Goal: Task Accomplishment & Management: Complete application form

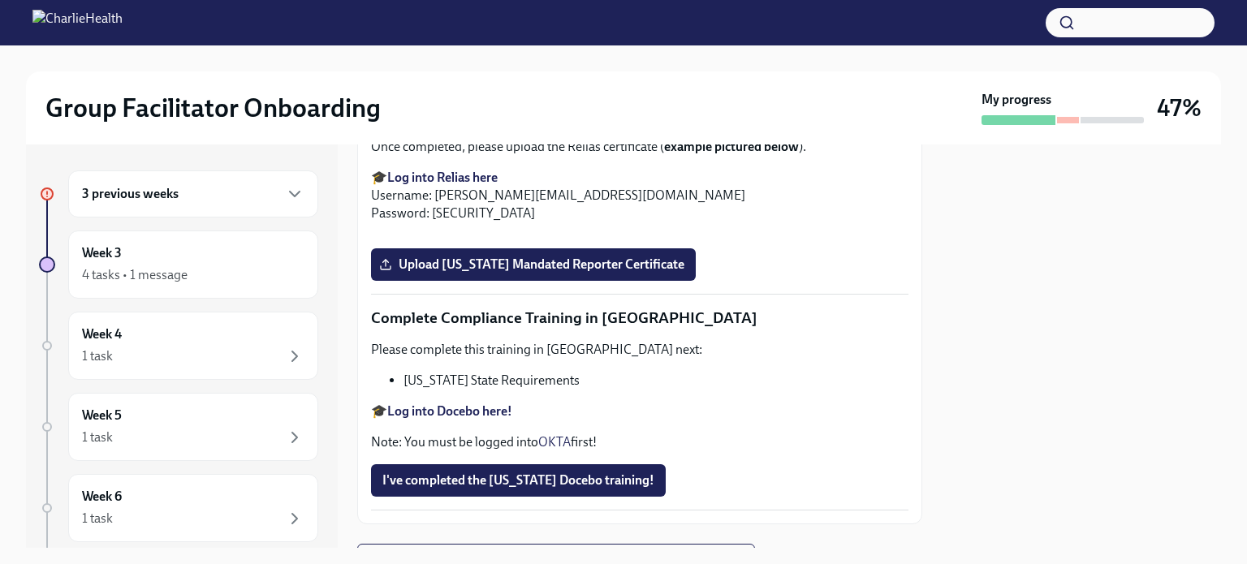
scroll to position [2775, 0]
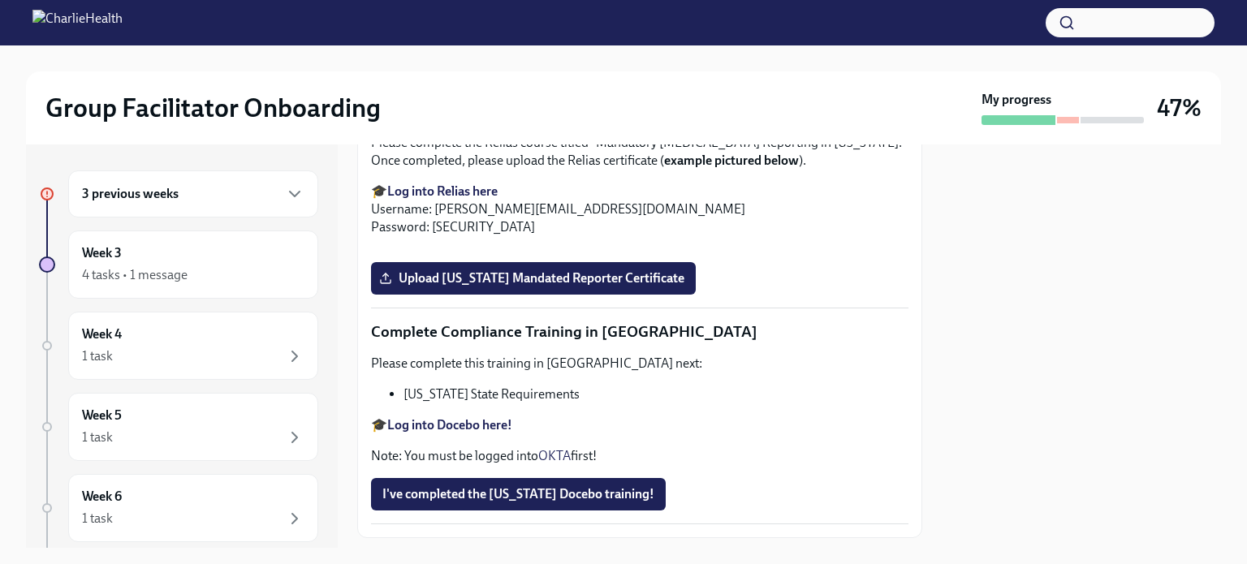
click at [498, 34] on span "Upload [US_STATE] Telehealth Certificate" at bounding box center [507, 26] width 250 height 16
click at [0, 0] on input "Upload [US_STATE] Telehealth Certificate" at bounding box center [0, 0] width 0 height 0
click at [565, 34] on span "Upload [US_STATE] Telehealth Certificate" at bounding box center [507, 26] width 250 height 16
click at [0, 0] on input "Upload [US_STATE] Telehealth Certificate" at bounding box center [0, 0] width 0 height 0
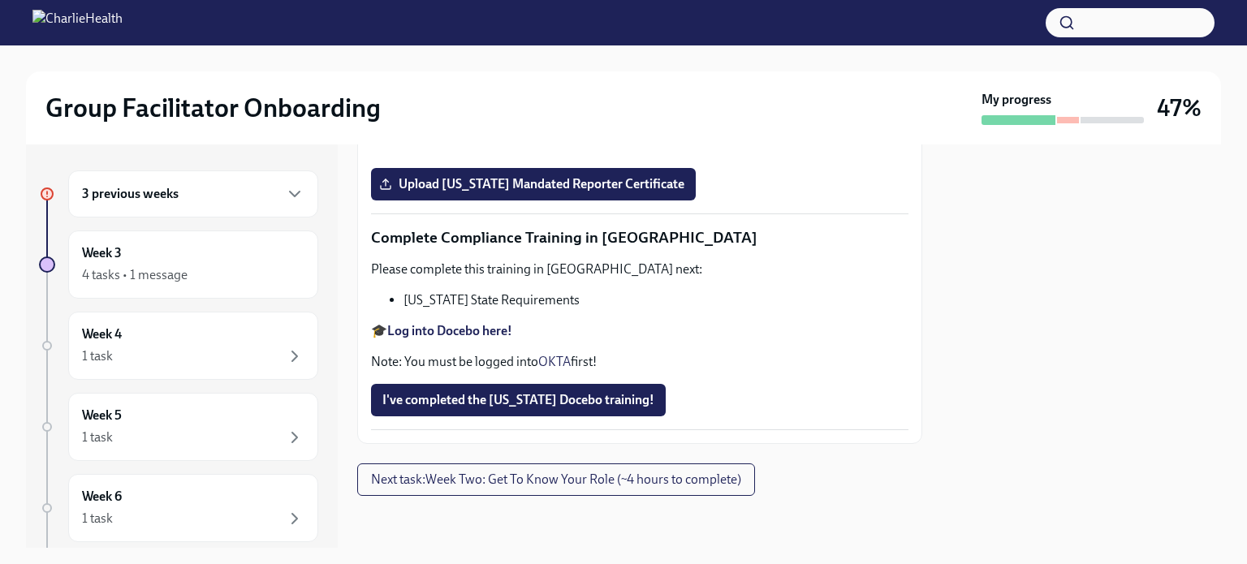
scroll to position [3504, 0]
click at [479, 309] on li "[US_STATE] State Requirements" at bounding box center [656, 300] width 505 height 18
copy div "[US_STATE] State Requirements"
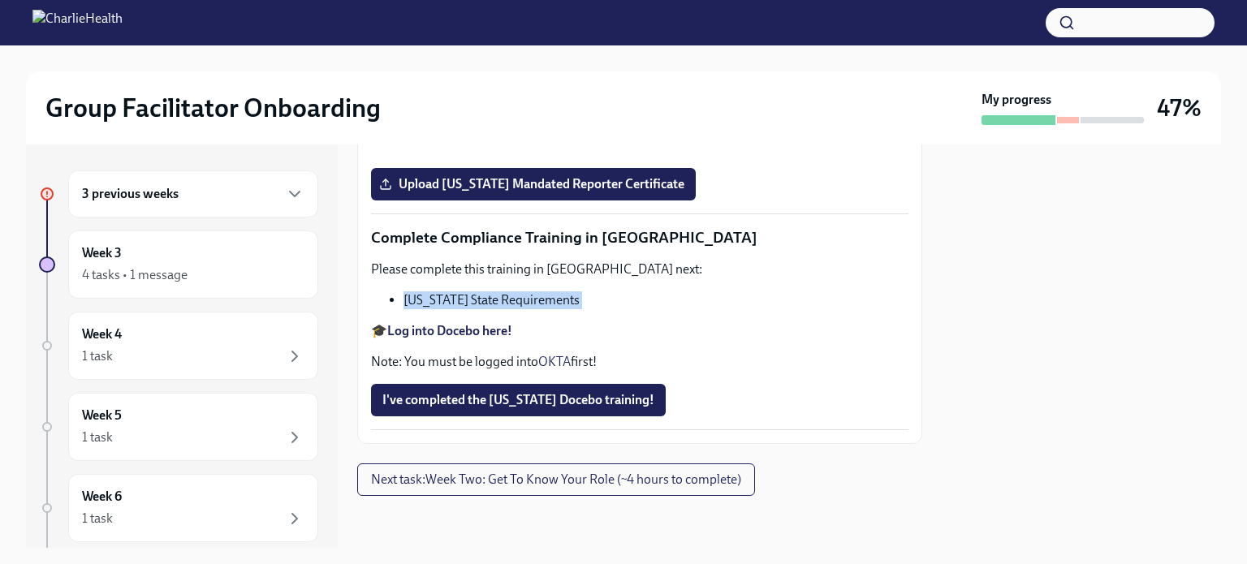
click at [432, 339] on strong "Log into Docebo here!" at bounding box center [449, 330] width 125 height 15
click at [494, 408] on span "I've completed the [US_STATE] Docebo training!" at bounding box center [518, 400] width 272 height 16
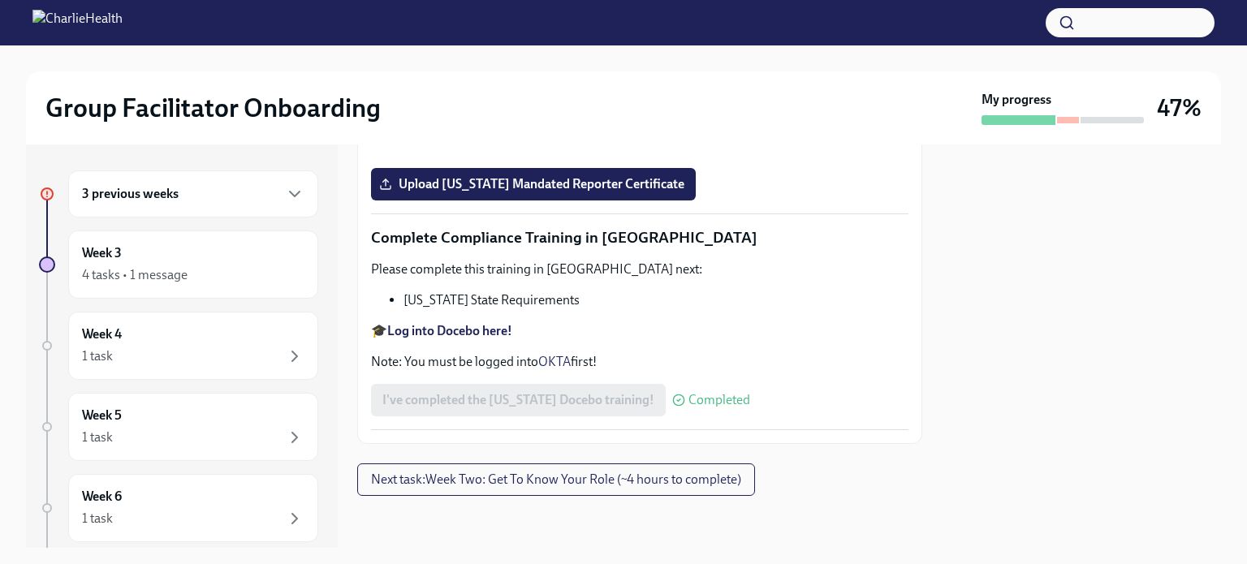
scroll to position [2926, 0]
drag, startPoint x: 595, startPoint y: 352, endPoint x: 872, endPoint y: 353, distance: 276.9
click at [872, 76] on p "Please complete the Relias course titled "Mandatory [MEDICAL_DATA] Reporting in…" at bounding box center [640, 58] width 538 height 36
copy p "Mandatory [MEDICAL_DATA] Reporting in [US_STATE]"
click at [820, 142] on p "🎓 Log into Relias here Username: [PERSON_NAME][EMAIL_ADDRESS][DOMAIN_NAME] Pass…" at bounding box center [640, 116] width 538 height 54
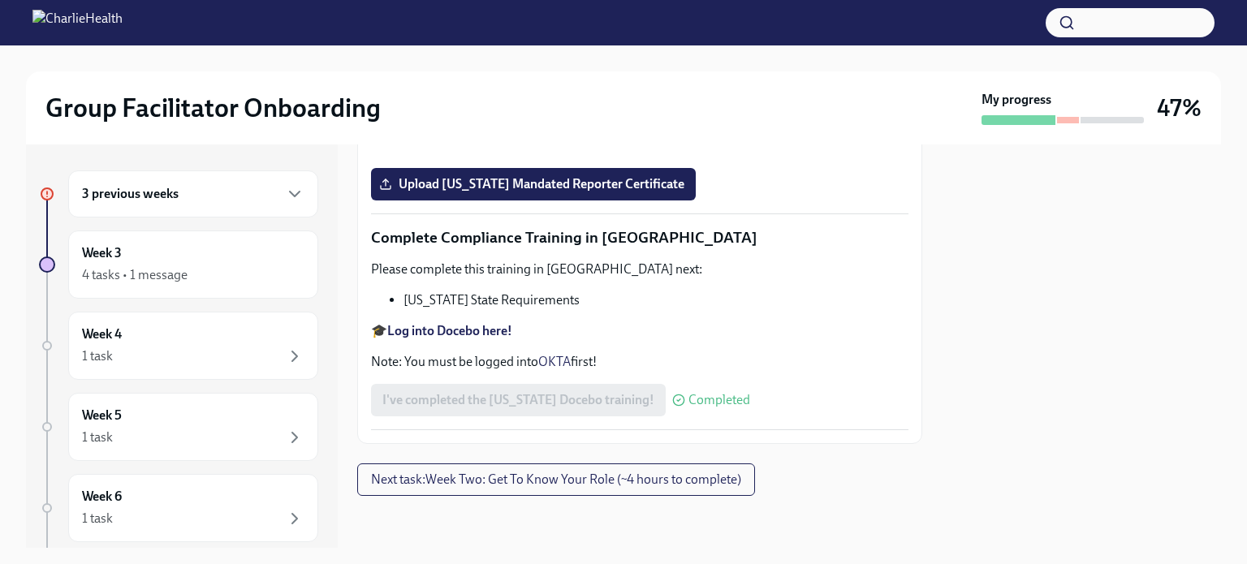
scroll to position [3313, 0]
click at [534, 192] on span "Upload [US_STATE] Mandated Reporter Certificate" at bounding box center [533, 184] width 302 height 16
click at [0, 0] on input "Upload [US_STATE] Mandated Reporter Certificate" at bounding box center [0, 0] width 0 height 0
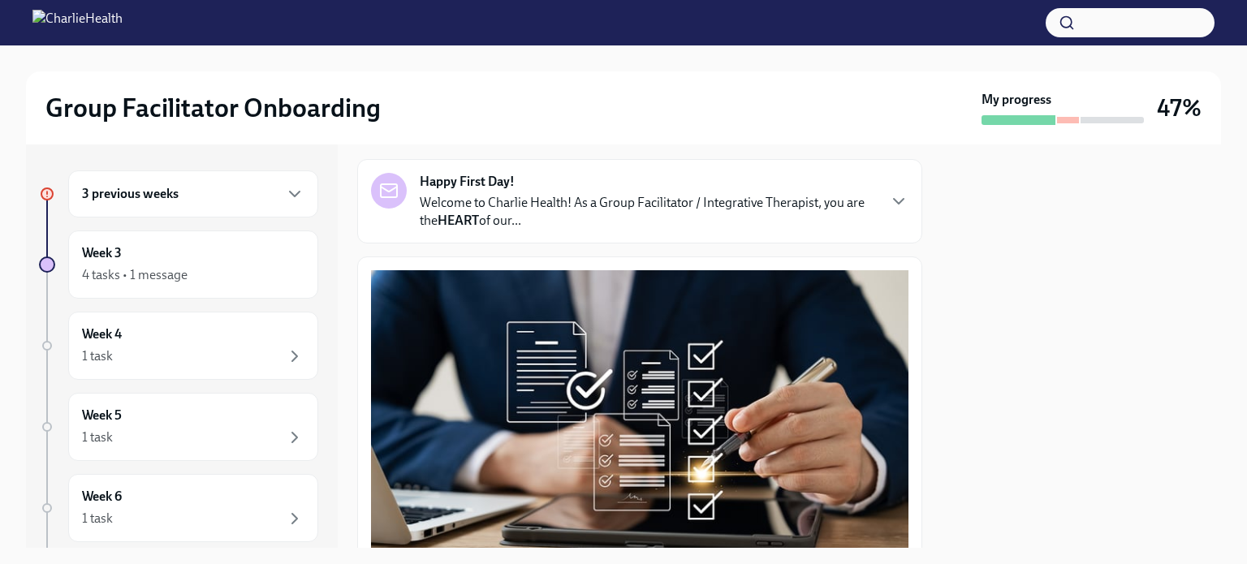
scroll to position [50, 0]
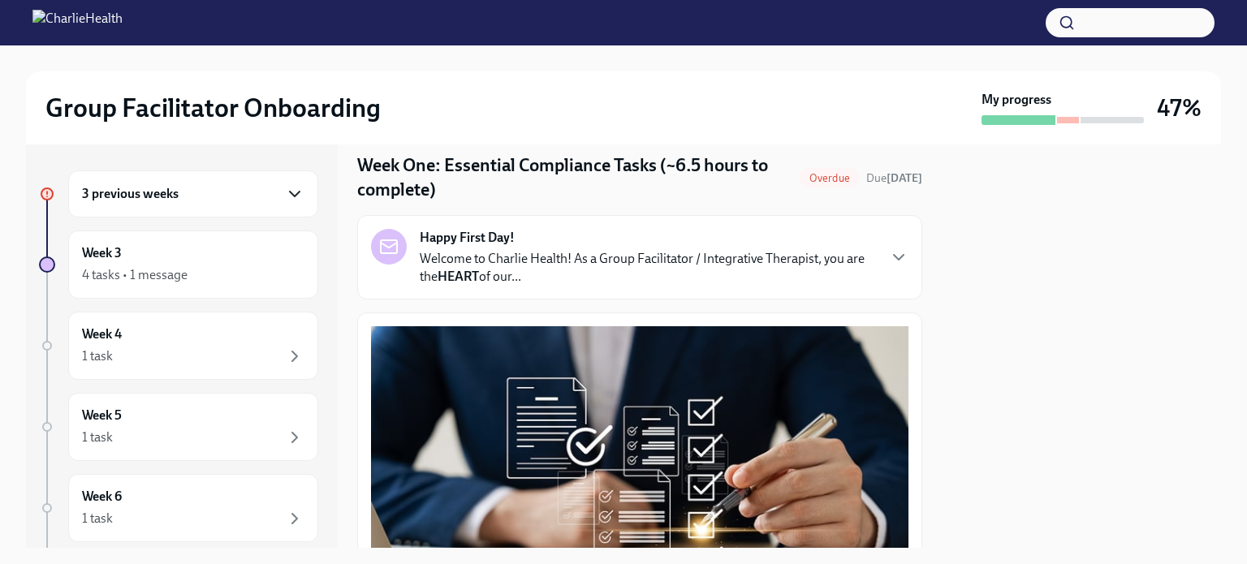
click at [290, 194] on icon "button" at bounding box center [295, 194] width 10 height 5
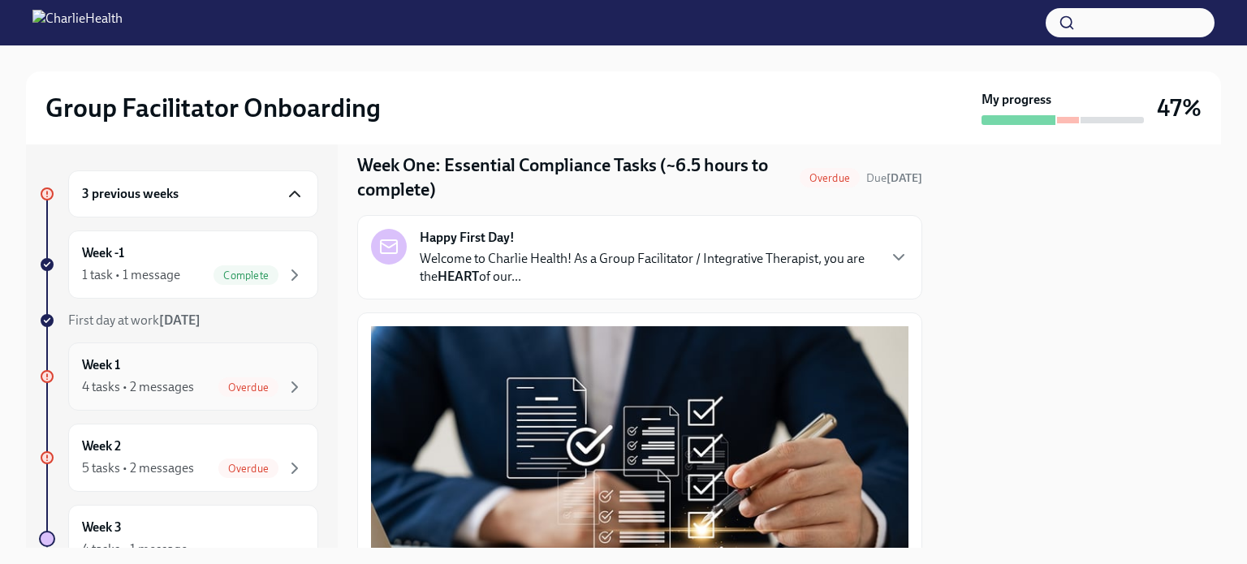
click at [261, 378] on div "Overdue" at bounding box center [248, 387] width 60 height 19
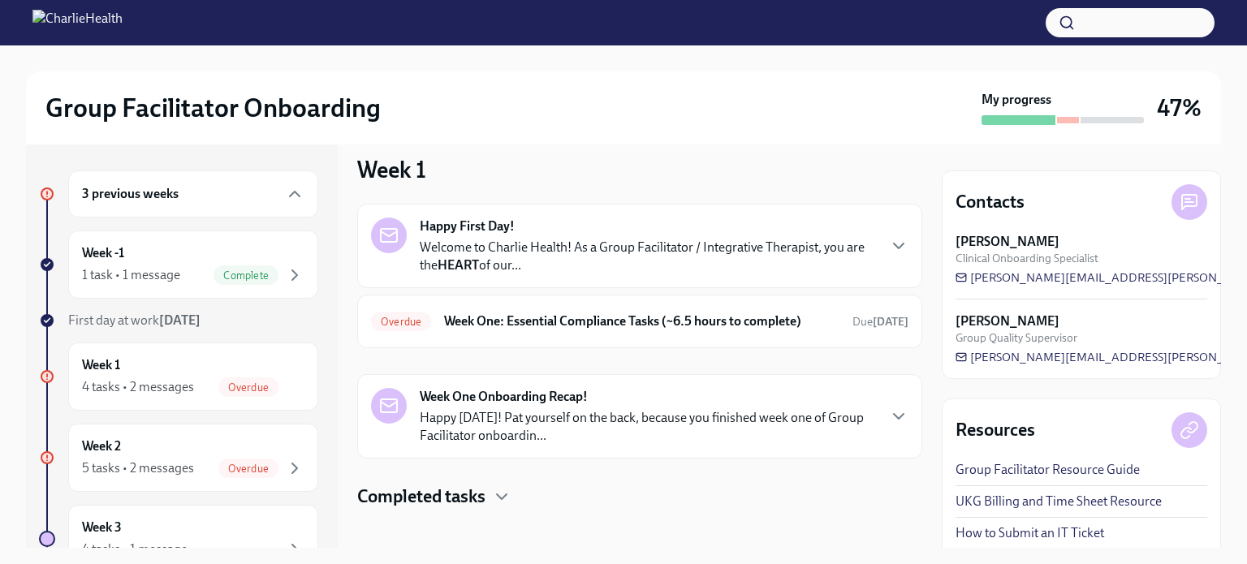
scroll to position [27, 0]
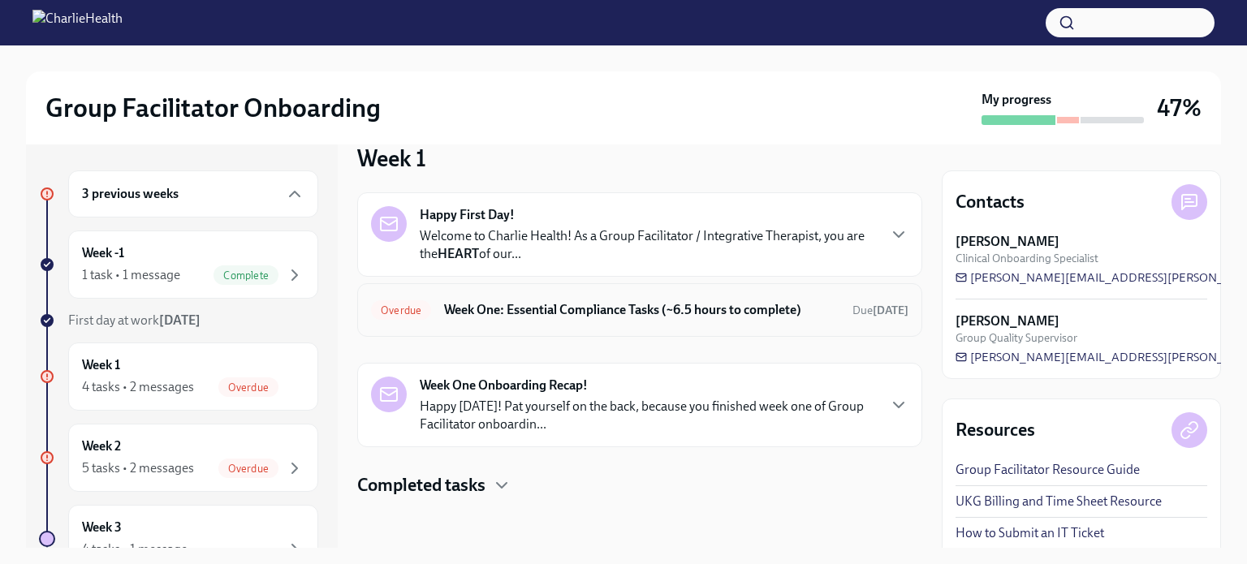
click at [609, 317] on h6 "Week One: Essential Compliance Tasks (~6.5 hours to complete)" at bounding box center [641, 310] width 395 height 18
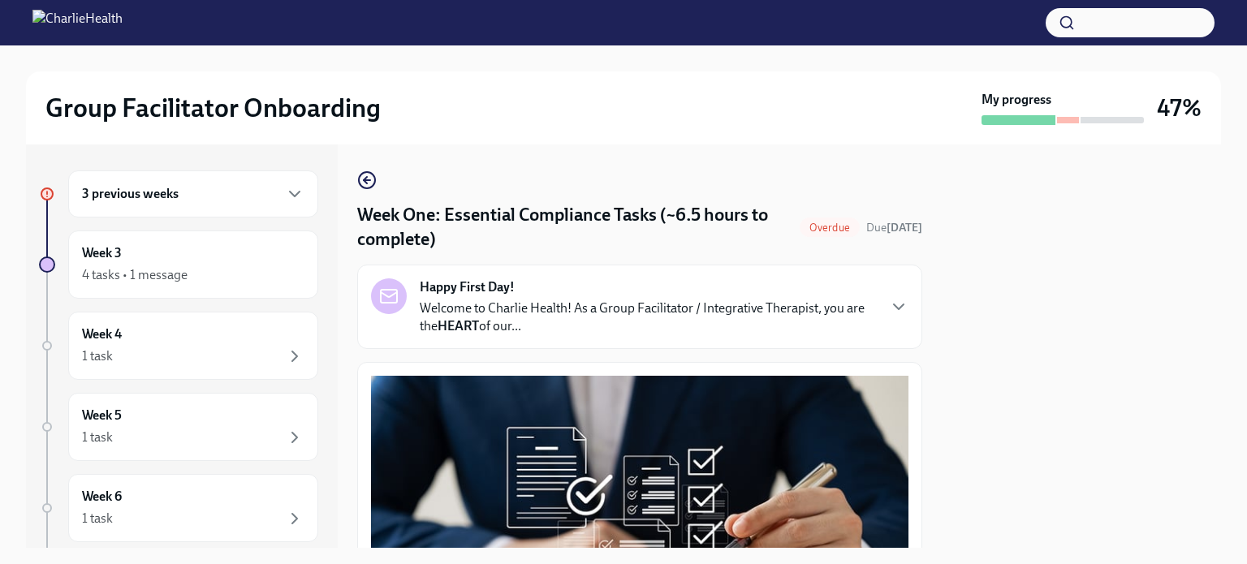
click at [266, 201] on div "3 previous weeks" at bounding box center [193, 193] width 222 height 19
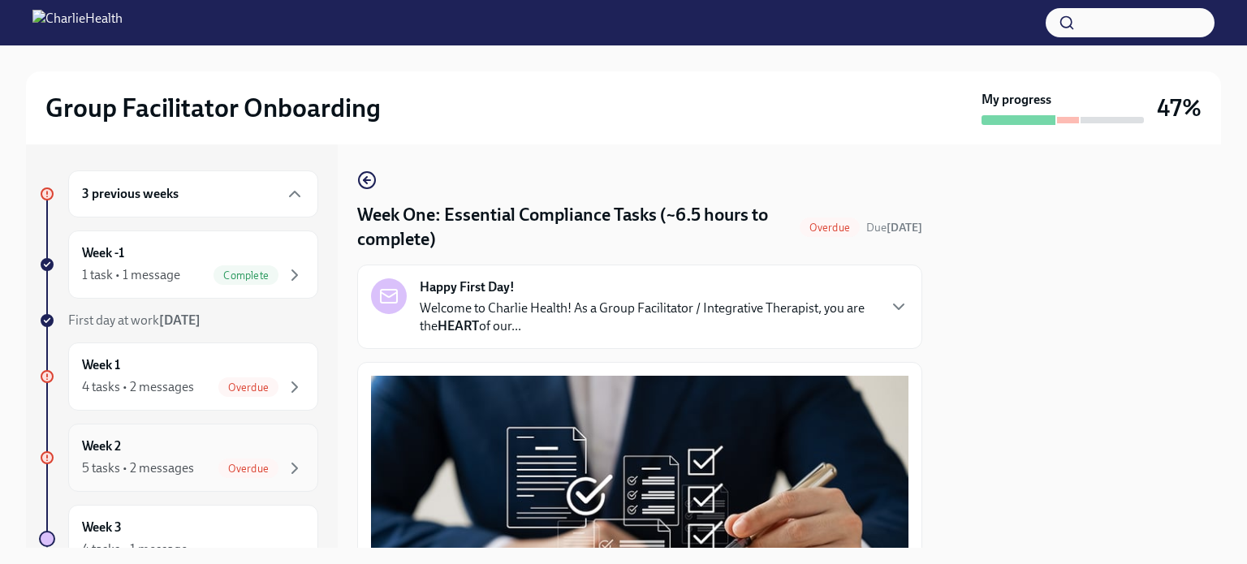
click at [267, 464] on div "Overdue" at bounding box center [261, 468] width 86 height 19
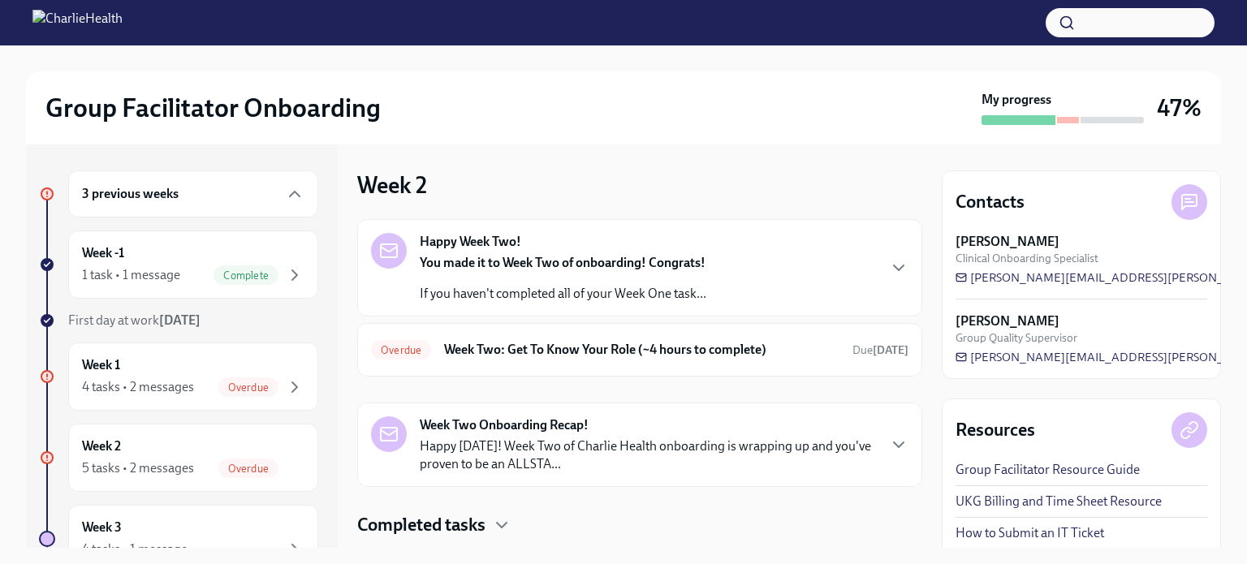
scroll to position [40, 0]
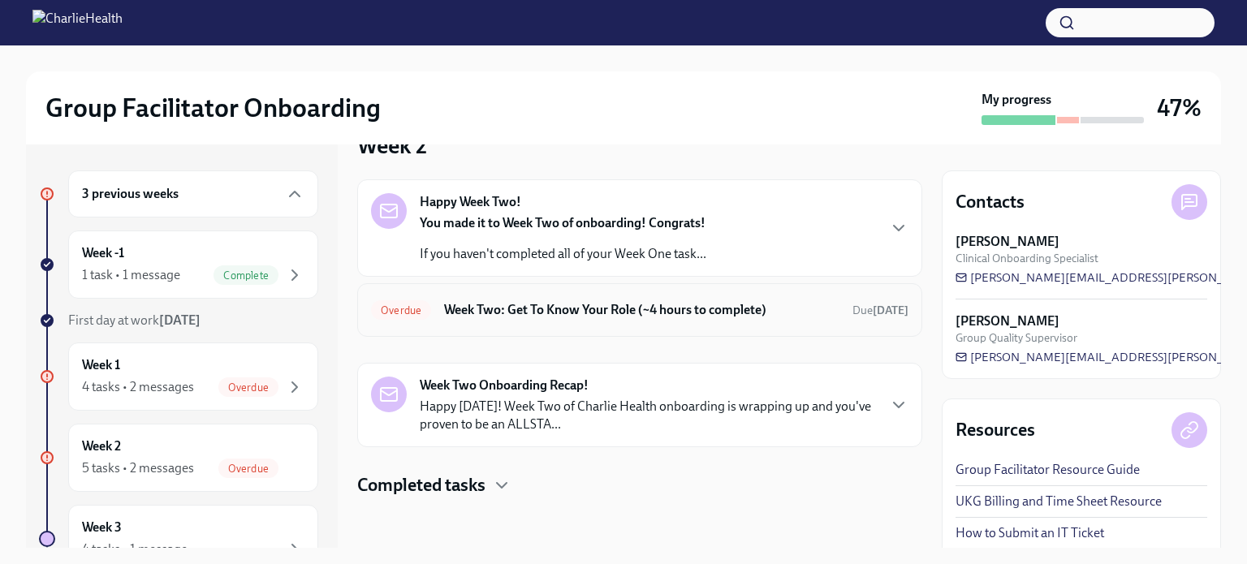
click at [791, 308] on h6 "Week Two: Get To Know Your Role (~4 hours to complete)" at bounding box center [641, 310] width 395 height 18
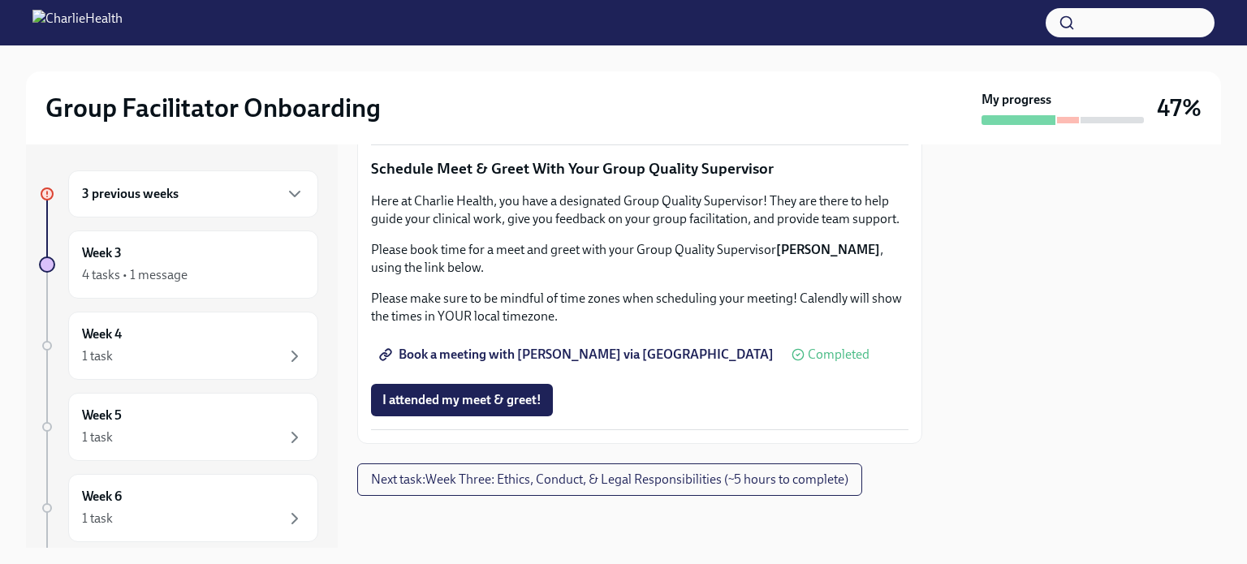
click at [266, 194] on div "3 previous weeks" at bounding box center [193, 193] width 222 height 19
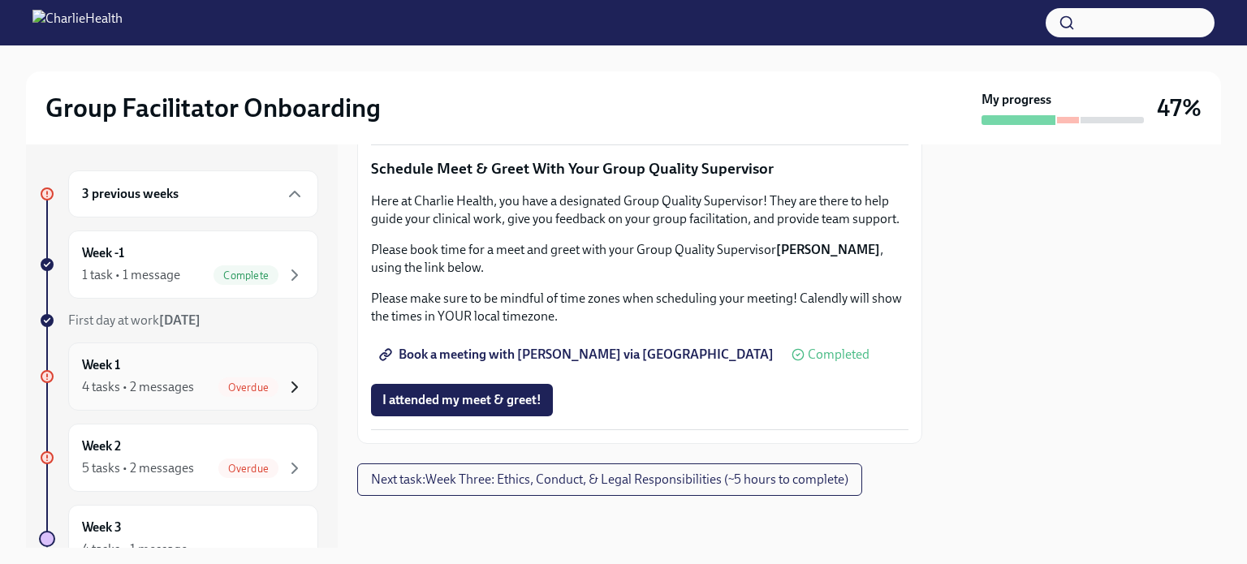
click at [285, 386] on icon "button" at bounding box center [294, 387] width 19 height 19
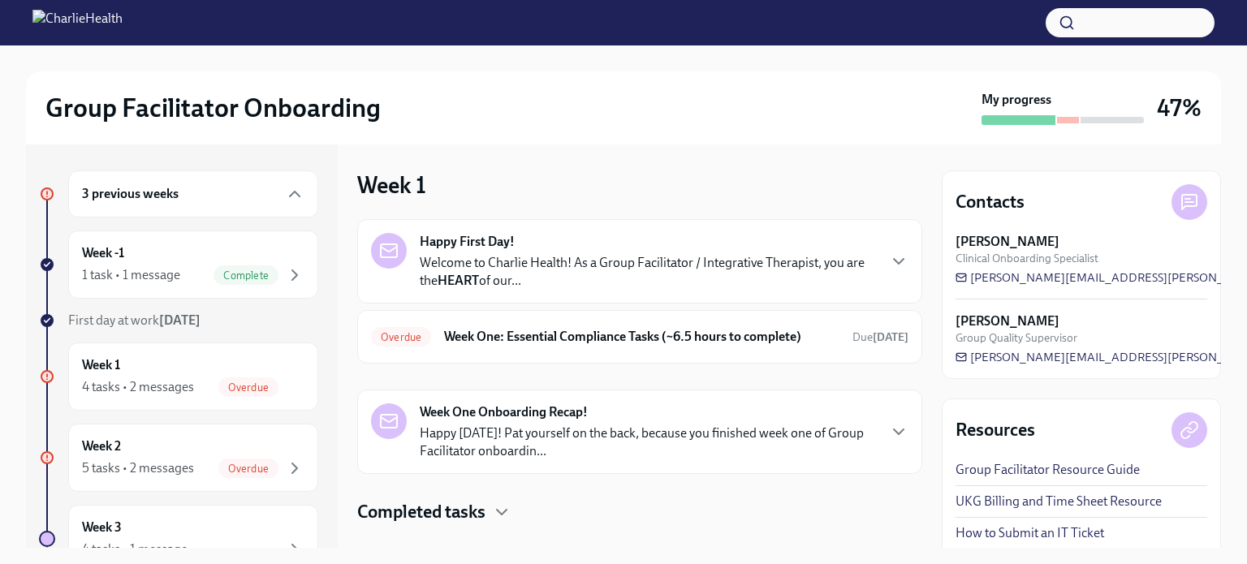
click at [909, 525] on div at bounding box center [639, 551] width 565 height 52
